Goal: Task Accomplishment & Management: Complete application form

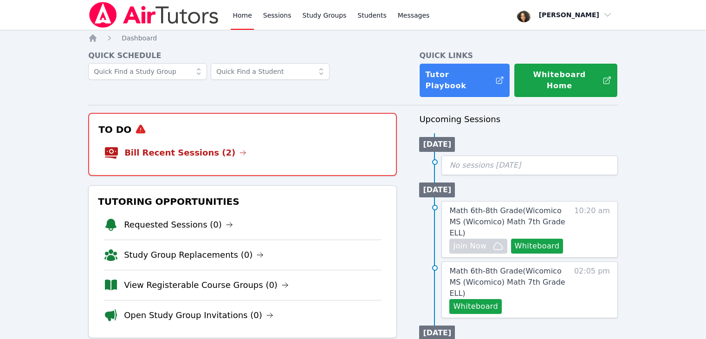
scroll to position [15, 0]
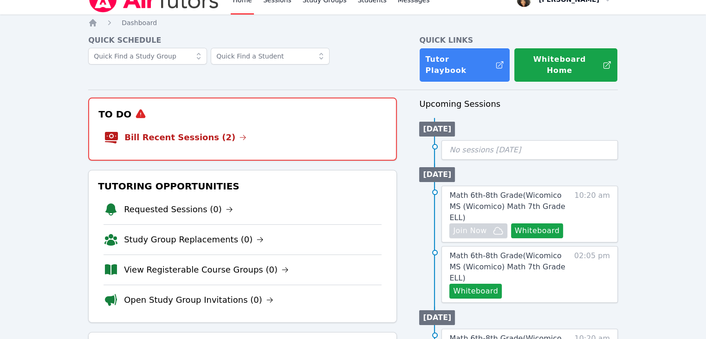
click at [154, 131] on link "Bill Recent Sessions (2)" at bounding box center [185, 137] width 122 height 13
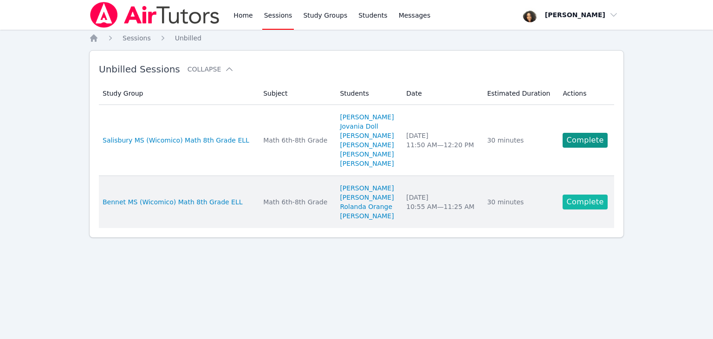
click at [575, 202] on link "Complete" at bounding box center [584, 201] width 45 height 15
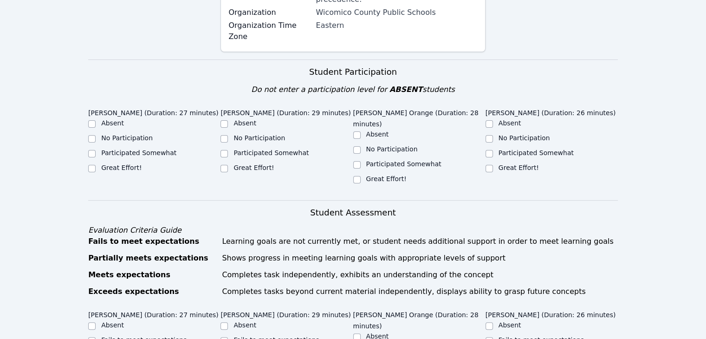
scroll to position [252, 0]
click at [501, 163] on label "Great Effort!" at bounding box center [518, 166] width 40 height 7
click at [493, 164] on input "Great Effort!" at bounding box center [488, 167] width 7 height 7
checkbox input "true"
click at [355, 175] on input "Great Effort!" at bounding box center [356, 178] width 7 height 7
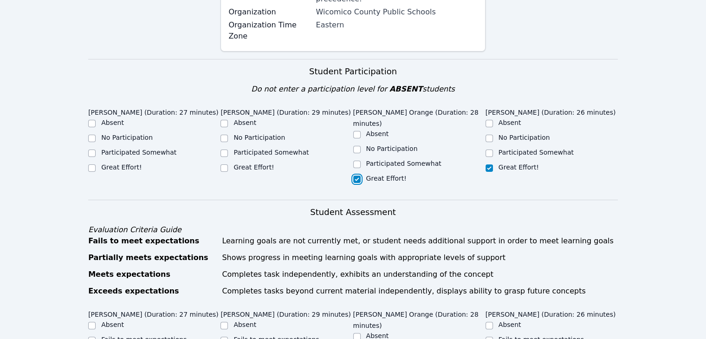
checkbox input "true"
click at [222, 164] on input "Great Effort!" at bounding box center [223, 167] width 7 height 7
checkbox input "true"
click at [91, 164] on input "Great Effort!" at bounding box center [91, 167] width 7 height 7
checkbox input "true"
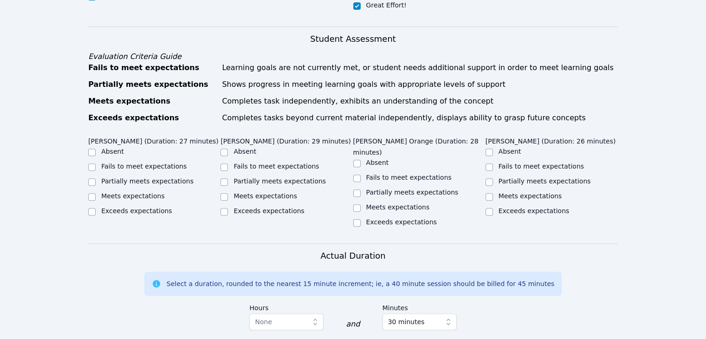
scroll to position [430, 0]
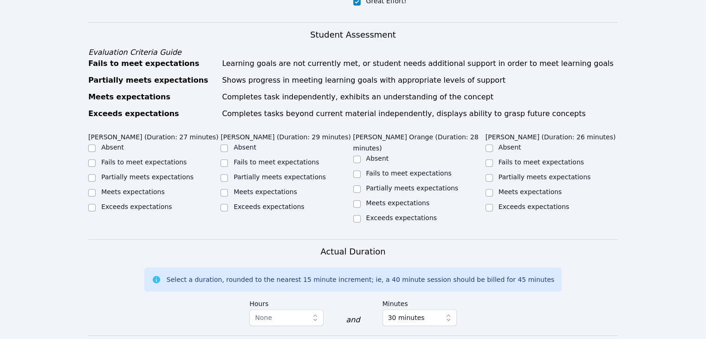
click at [116, 188] on label "Meets expectations" at bounding box center [133, 191] width 64 height 7
click at [96, 189] on input "Meets expectations" at bounding box center [91, 192] width 7 height 7
checkbox input "true"
click at [258, 188] on label "Meets expectations" at bounding box center [265, 191] width 64 height 7
click at [228, 189] on input "Meets expectations" at bounding box center [223, 192] width 7 height 7
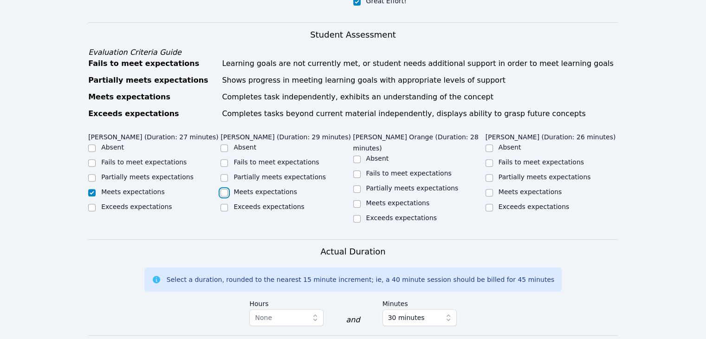
checkbox input "true"
click at [367, 199] on label "Meets expectations" at bounding box center [398, 202] width 64 height 7
click at [360, 200] on input "Meets expectations" at bounding box center [356, 203] width 7 height 7
checkbox input "true"
click at [501, 188] on label "Meets expectations" at bounding box center [530, 191] width 64 height 7
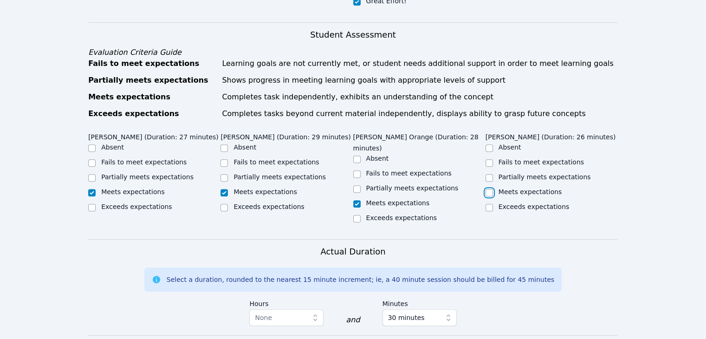
click at [493, 189] on input "Meets expectations" at bounding box center [488, 192] width 7 height 7
checkbox input "true"
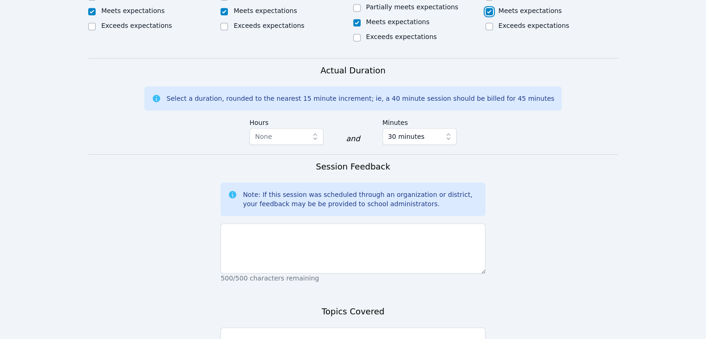
scroll to position [612, 0]
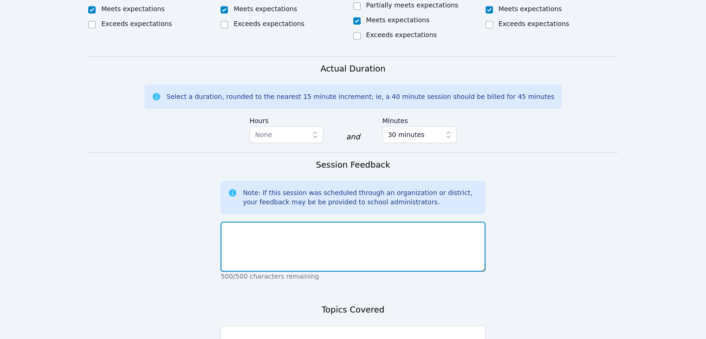
click at [438, 221] on textarea at bounding box center [352, 246] width 264 height 50
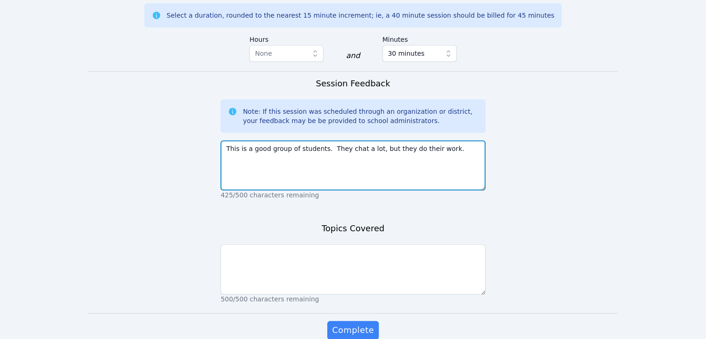
type textarea "This is a good group of students. They chat a lot, but they do their work."
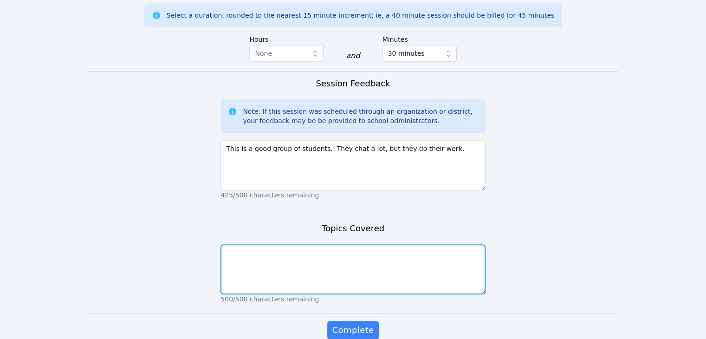
click at [431, 244] on textarea at bounding box center [352, 269] width 264 height 50
click at [452, 244] on textarea "We worked on dilations [DATE]. The students had to use scale factor to dilate a…" at bounding box center [352, 269] width 264 height 50
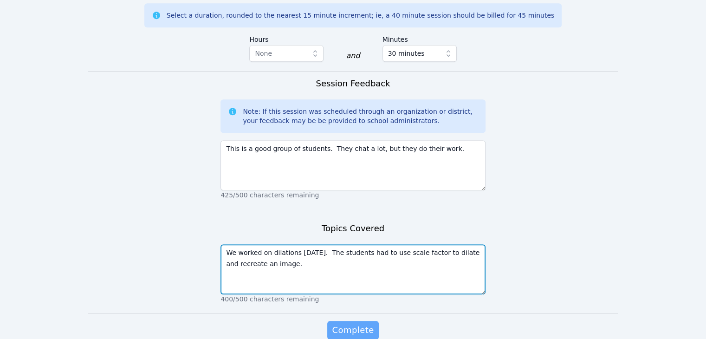
type textarea "We worked on dilations [DATE]. The students had to use scale factor to dilate a…"
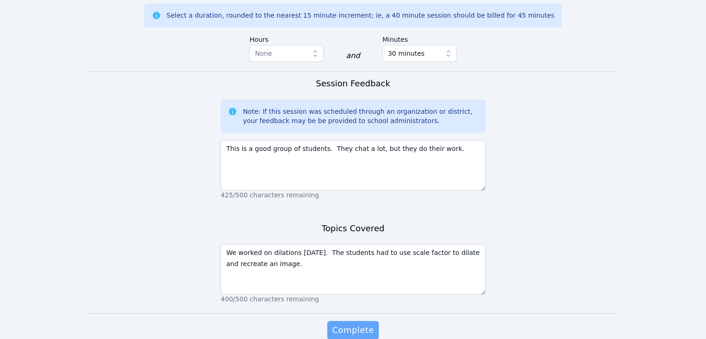
click at [366, 323] on span "Complete" at bounding box center [353, 329] width 42 height 13
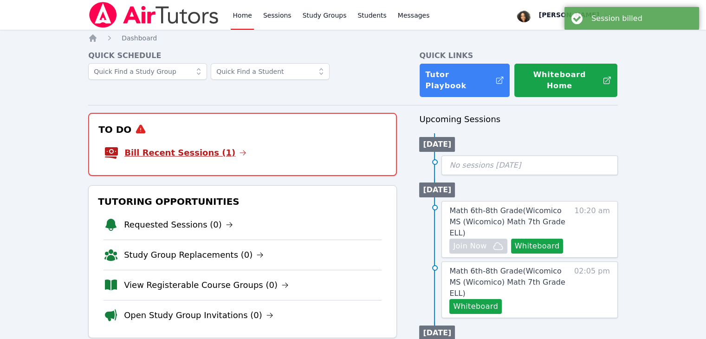
click at [193, 149] on link "Bill Recent Sessions (1)" at bounding box center [185, 152] width 122 height 13
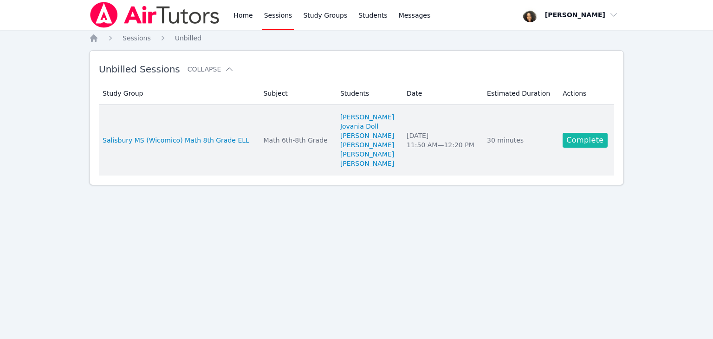
click at [578, 141] on link "Complete" at bounding box center [584, 140] width 45 height 15
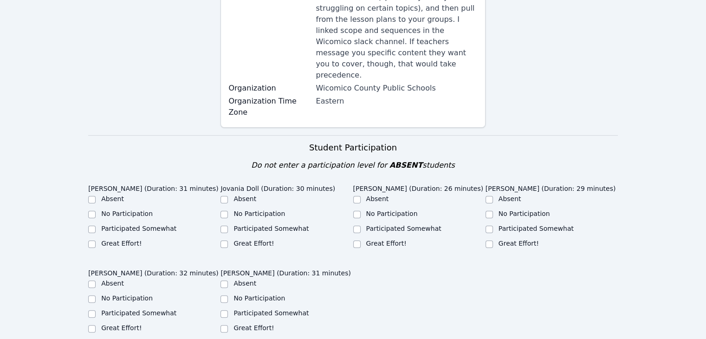
scroll to position [189, 0]
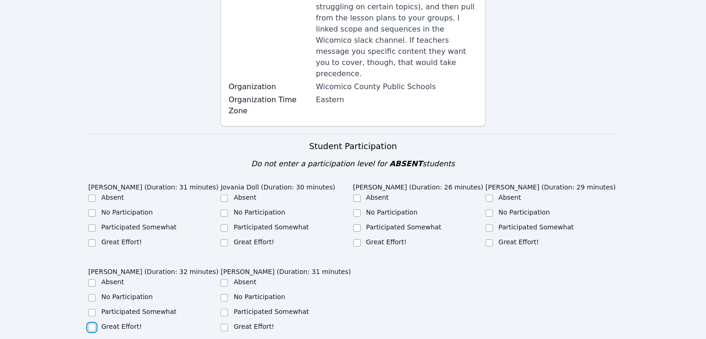
click at [91, 323] on input "Great Effort!" at bounding box center [91, 326] width 7 height 7
checkbox input "true"
click at [224, 323] on input "Great Effort!" at bounding box center [223, 326] width 7 height 7
checkbox input "true"
click at [92, 239] on input "Great Effort!" at bounding box center [91, 242] width 7 height 7
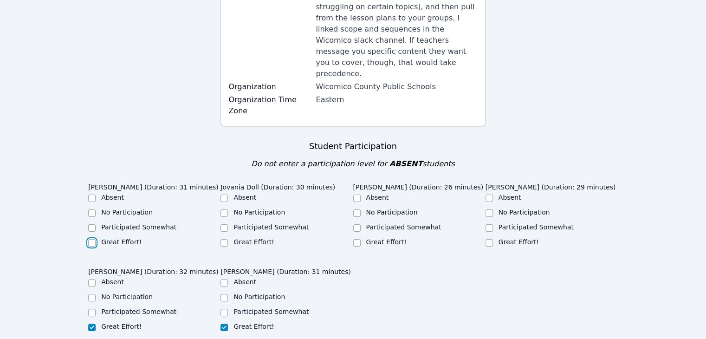
checkbox input "true"
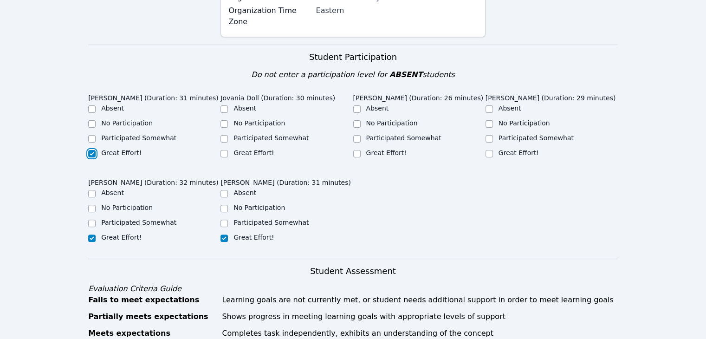
scroll to position [280, 0]
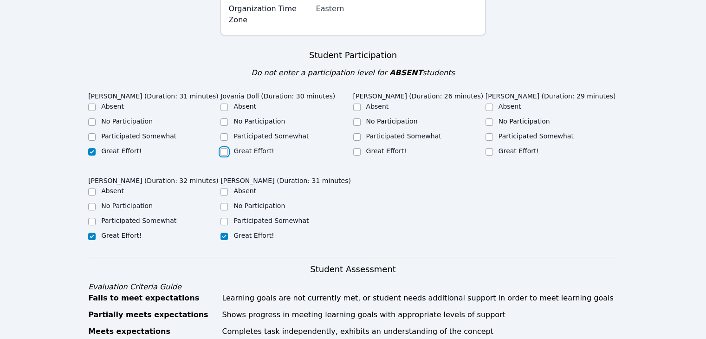
click at [224, 148] on input "Great Effort!" at bounding box center [223, 151] width 7 height 7
checkbox input "true"
click at [372, 147] on label "Great Effort!" at bounding box center [386, 150] width 40 height 7
click at [360, 148] on input "Great Effort!" at bounding box center [356, 151] width 7 height 7
checkbox input "true"
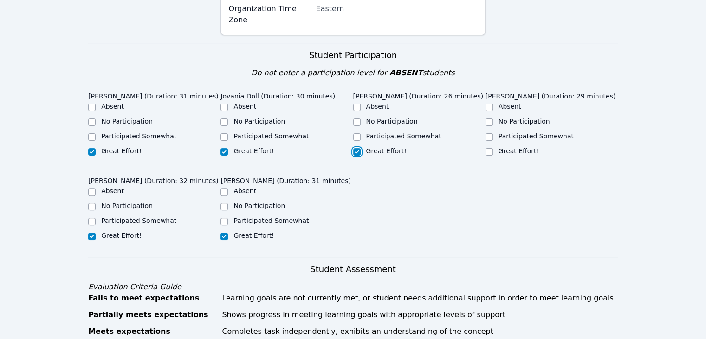
click at [501, 147] on label "Great Effort!" at bounding box center [518, 150] width 40 height 7
click at [493, 148] on input "Great Effort!" at bounding box center [488, 151] width 7 height 7
checkbox input "true"
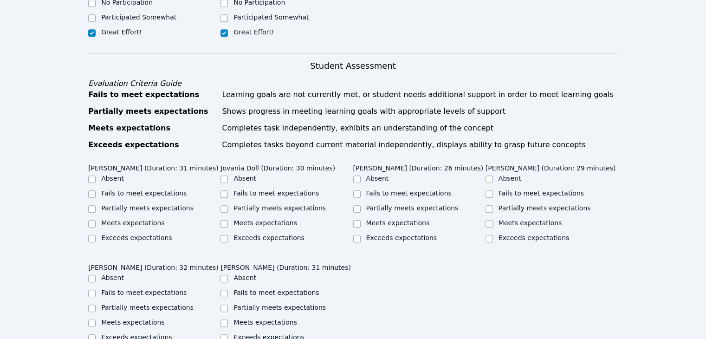
scroll to position [484, 0]
click at [145, 218] on label "Meets expectations" at bounding box center [133, 221] width 64 height 7
click at [96, 219] on input "Meets expectations" at bounding box center [91, 222] width 7 height 7
checkbox input "true"
click at [242, 218] on label "Meets expectations" at bounding box center [265, 221] width 64 height 7
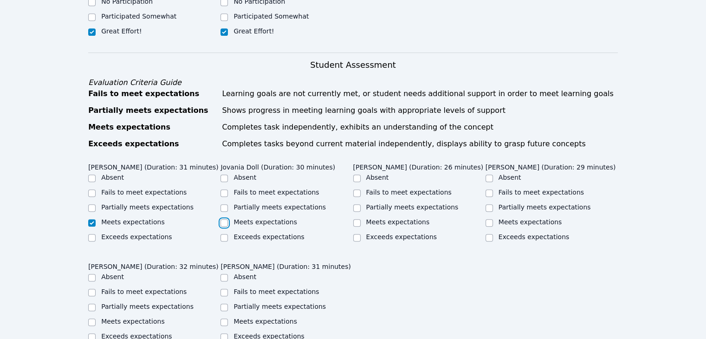
click at [228, 219] on input "Meets expectations" at bounding box center [223, 222] width 7 height 7
checkbox input "true"
click at [368, 218] on label "Meets expectations" at bounding box center [398, 221] width 64 height 7
click at [360, 219] on input "Meets expectations" at bounding box center [356, 222] width 7 height 7
checkbox input "true"
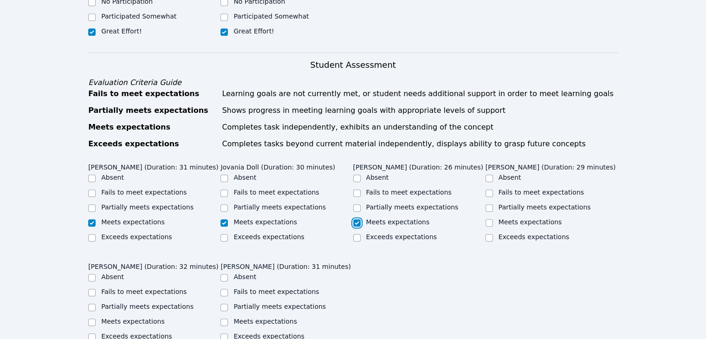
click at [501, 218] on label "Meets expectations" at bounding box center [530, 221] width 64 height 7
click at [493, 219] on input "Meets expectations" at bounding box center [488, 222] width 7 height 7
checkbox input "true"
click at [224, 318] on input "Meets expectations" at bounding box center [223, 321] width 7 height 7
checkbox input "true"
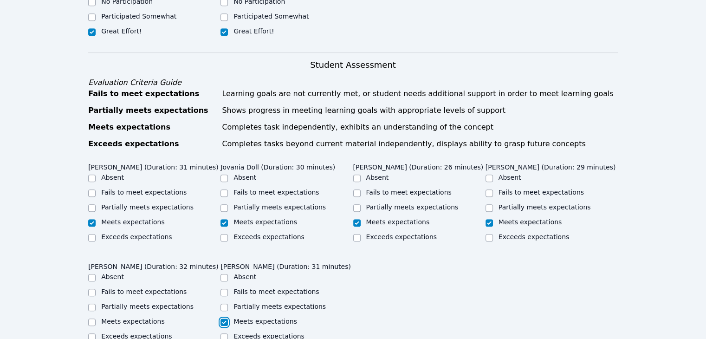
click at [128, 317] on label "Meets expectations" at bounding box center [133, 320] width 64 height 7
click at [96, 318] on input "Meets expectations" at bounding box center [91, 321] width 7 height 7
checkbox input "true"
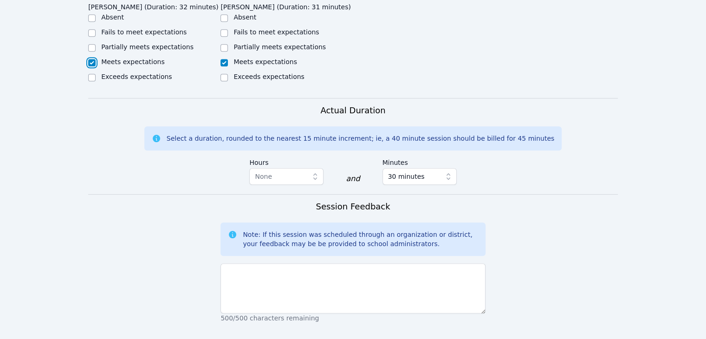
scroll to position [748, 0]
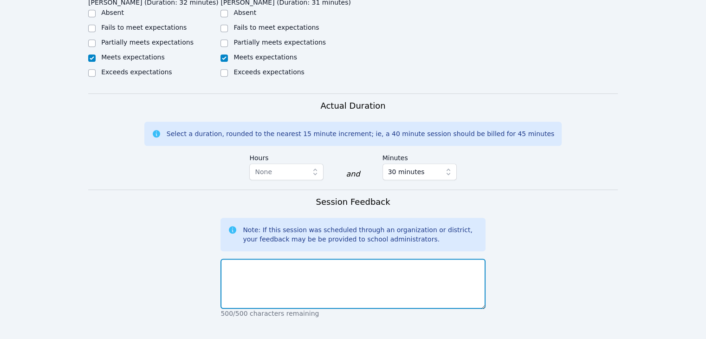
click at [377, 258] on textarea at bounding box center [352, 283] width 264 height 50
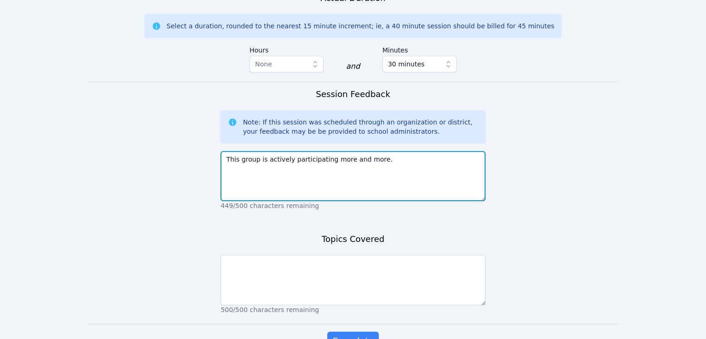
scroll to position [877, 0]
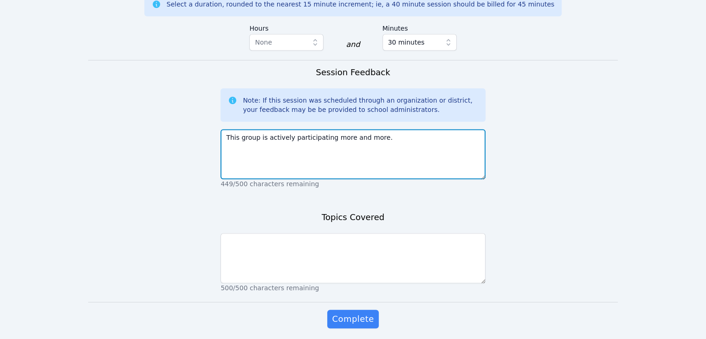
drag, startPoint x: 381, startPoint y: 104, endPoint x: 326, endPoint y: 106, distance: 55.2
click at [326, 129] on textarea "This group is actively participating more and more." at bounding box center [352, 154] width 264 height 50
click at [379, 129] on textarea "This group is actively participating more and more." at bounding box center [352, 154] width 264 height 50
type textarea "This group is actively participating more and more."
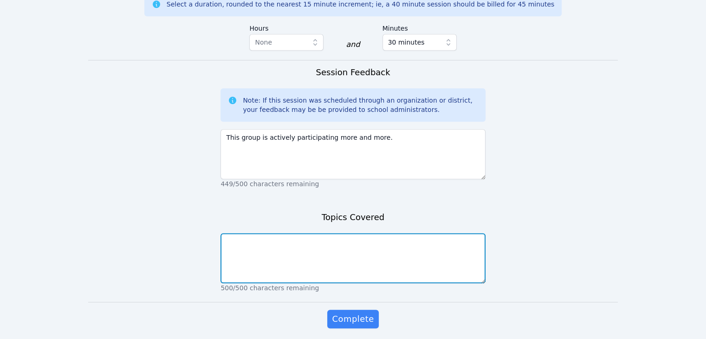
click at [351, 233] on textarea at bounding box center [352, 258] width 264 height 50
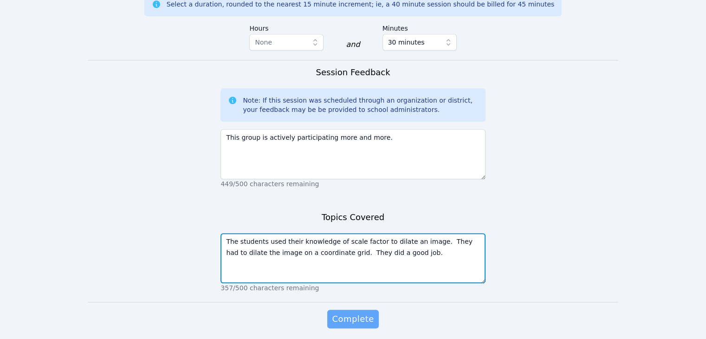
type textarea "The students used their knowledge of scale factor to dilate an image. They had …"
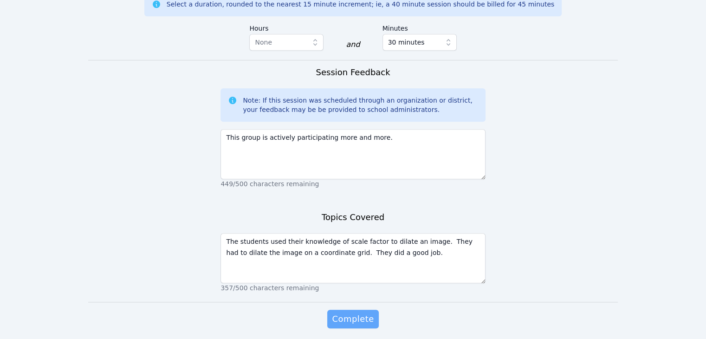
click at [342, 312] on span "Complete" at bounding box center [353, 318] width 42 height 13
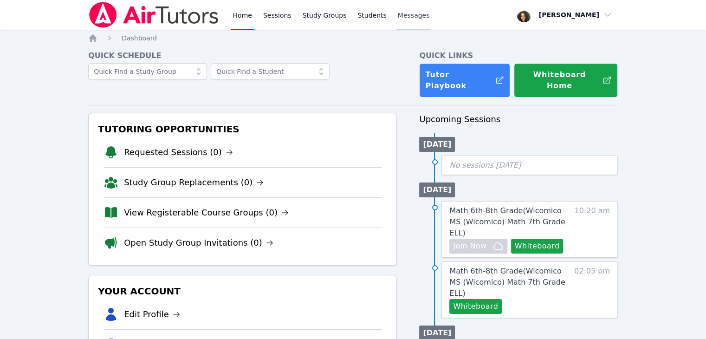
click at [396, 20] on link "Messages" at bounding box center [414, 15] width 36 height 30
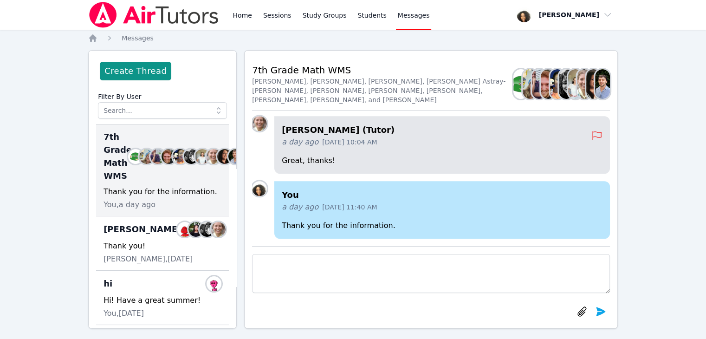
click at [656, 116] on div "Home Sessions Study Groups Students Messages Open user menu [PERSON_NAME] Open …" at bounding box center [353, 173] width 706 height 347
